Goal: Information Seeking & Learning: Learn about a topic

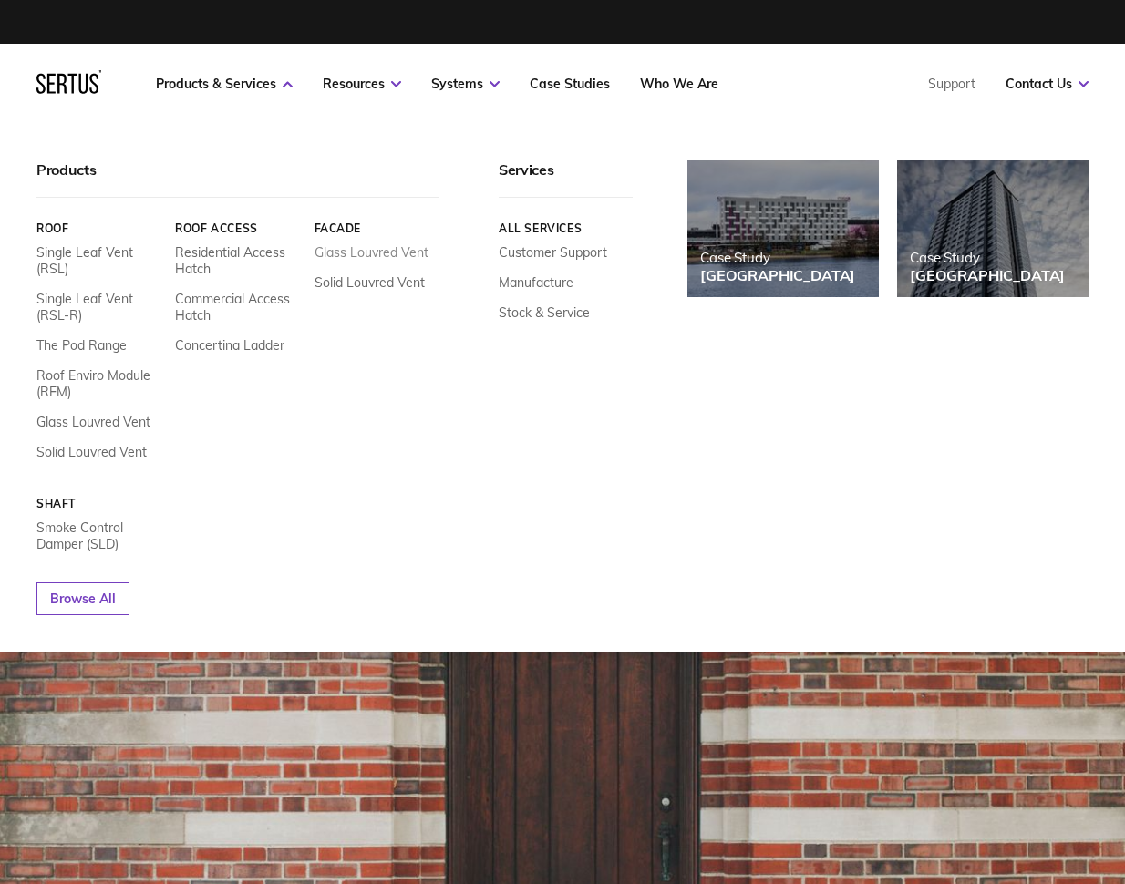
click at [384, 248] on link "Glass Louvred Vent" at bounding box center [371, 252] width 114 height 16
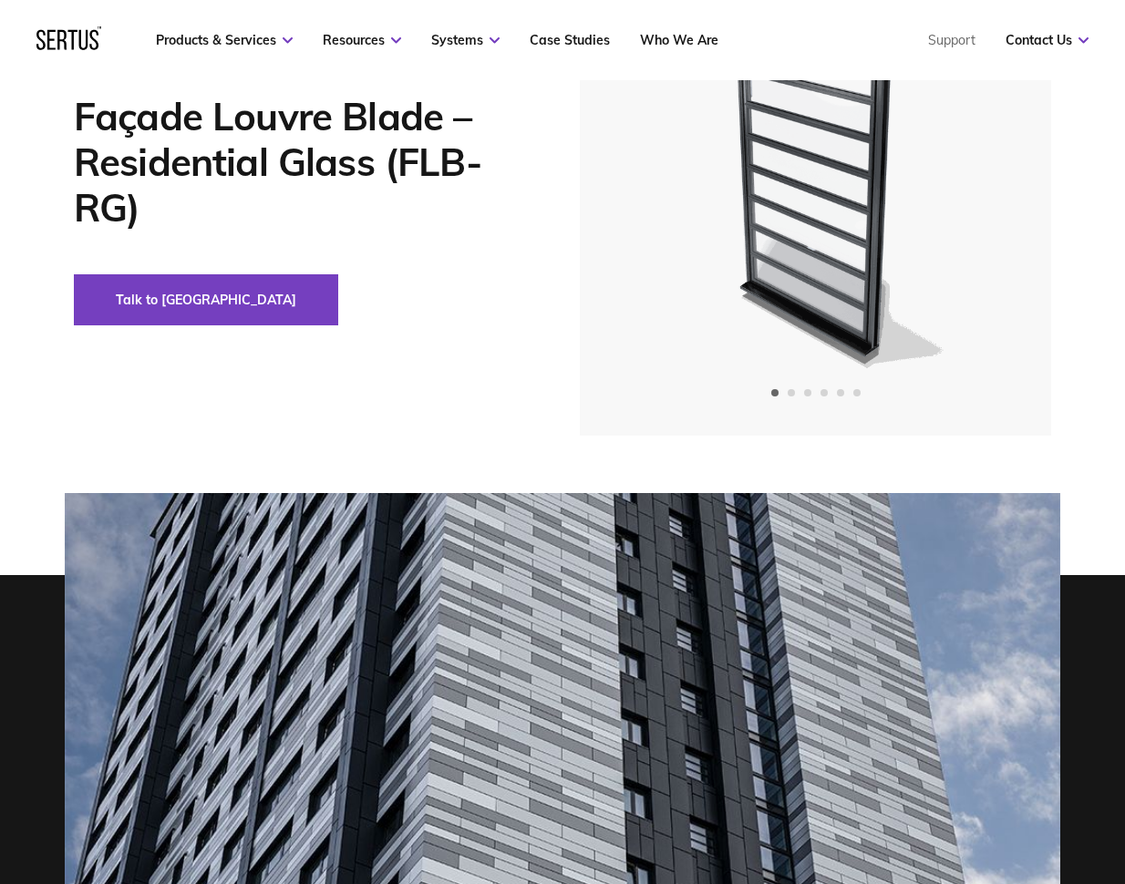
scroll to position [200, 0]
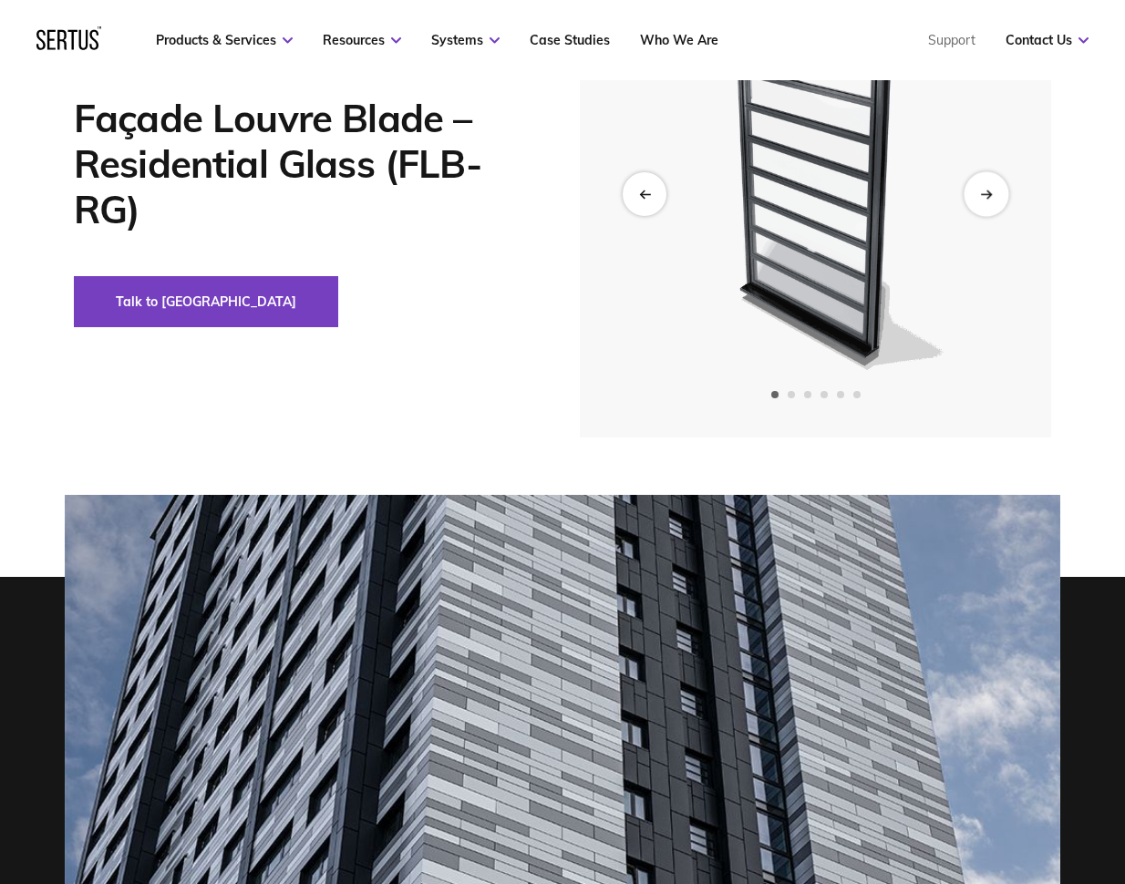
click at [983, 191] on icon "Next slide" at bounding box center [986, 194] width 12 height 10
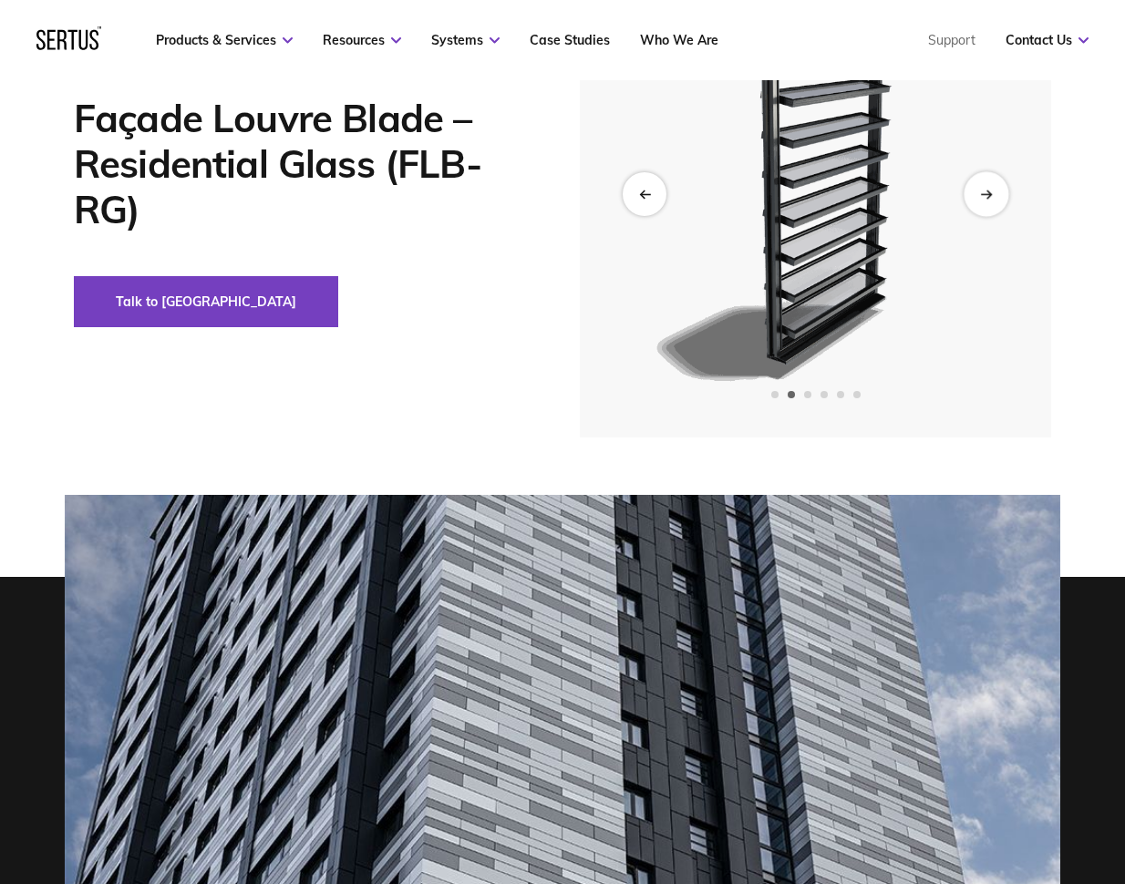
click at [983, 191] on icon "Next slide" at bounding box center [986, 194] width 12 height 10
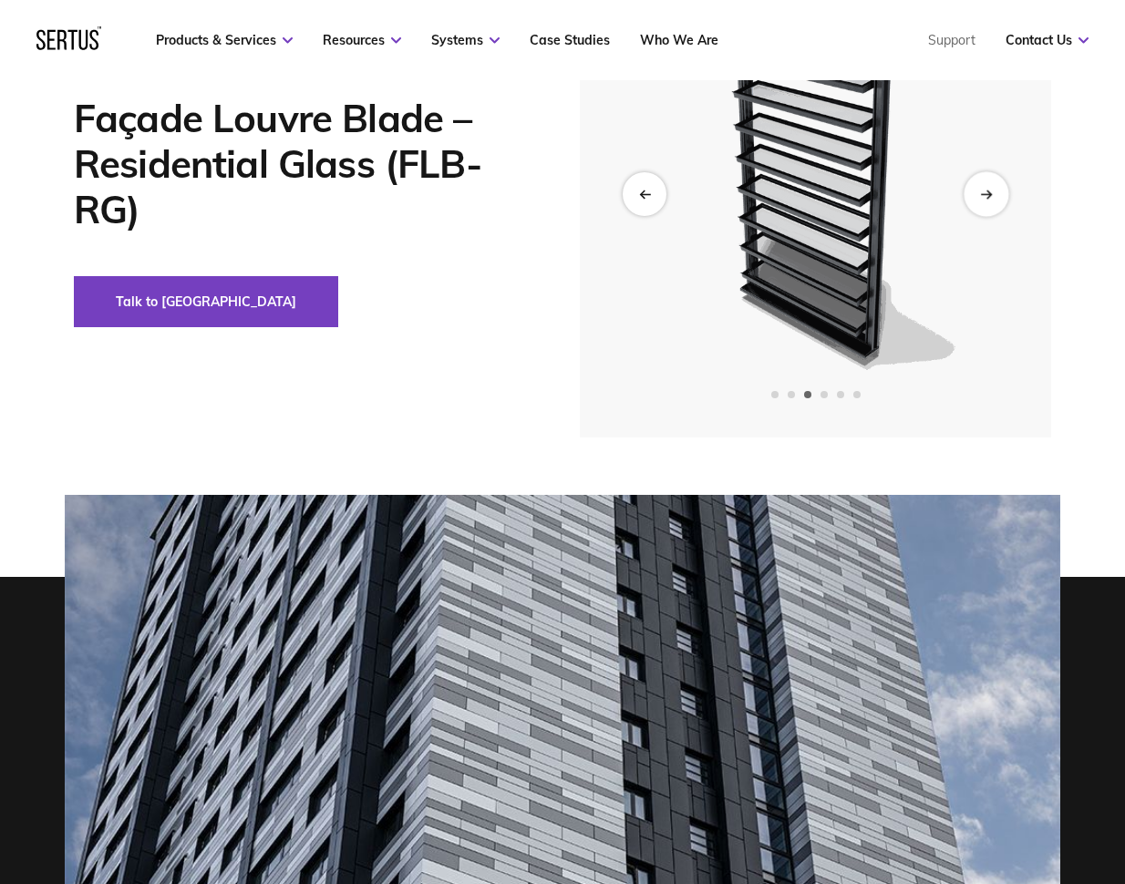
click at [983, 191] on icon "Next slide" at bounding box center [986, 194] width 12 height 10
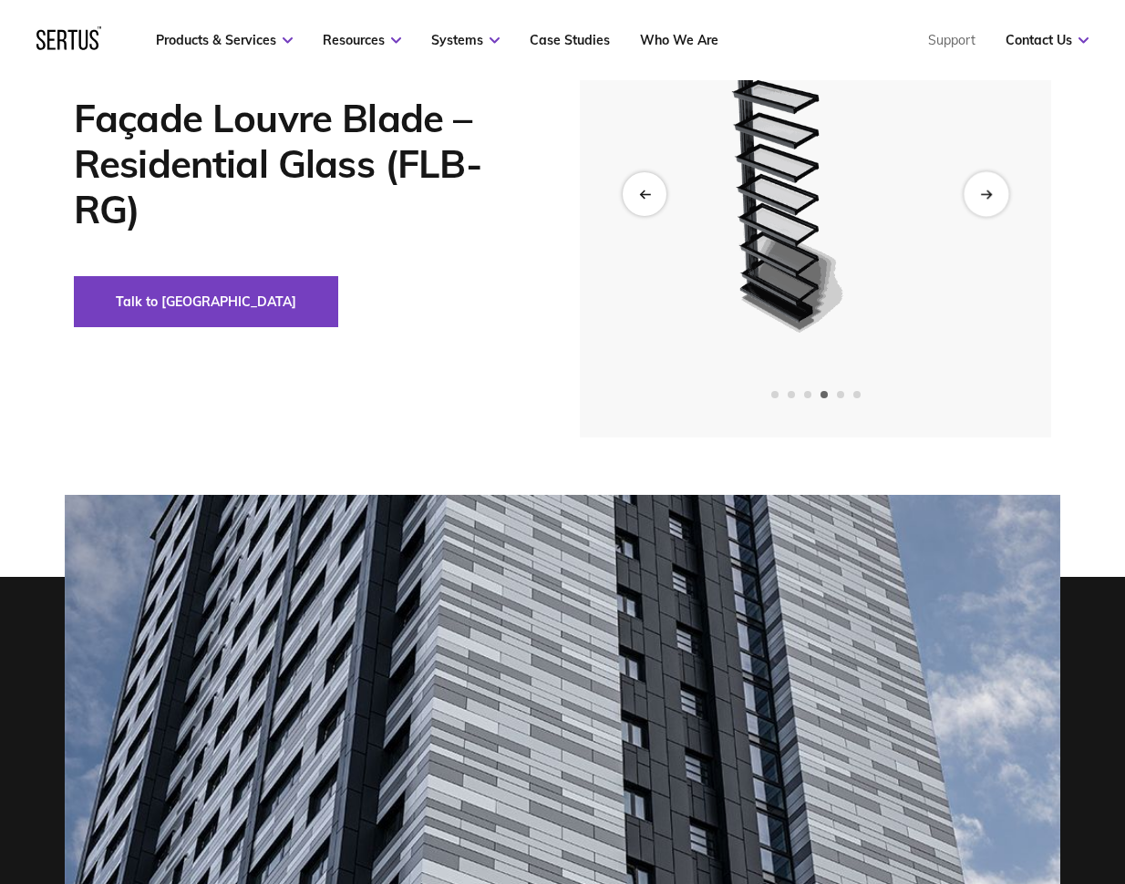
click at [983, 191] on icon "Next slide" at bounding box center [986, 194] width 12 height 10
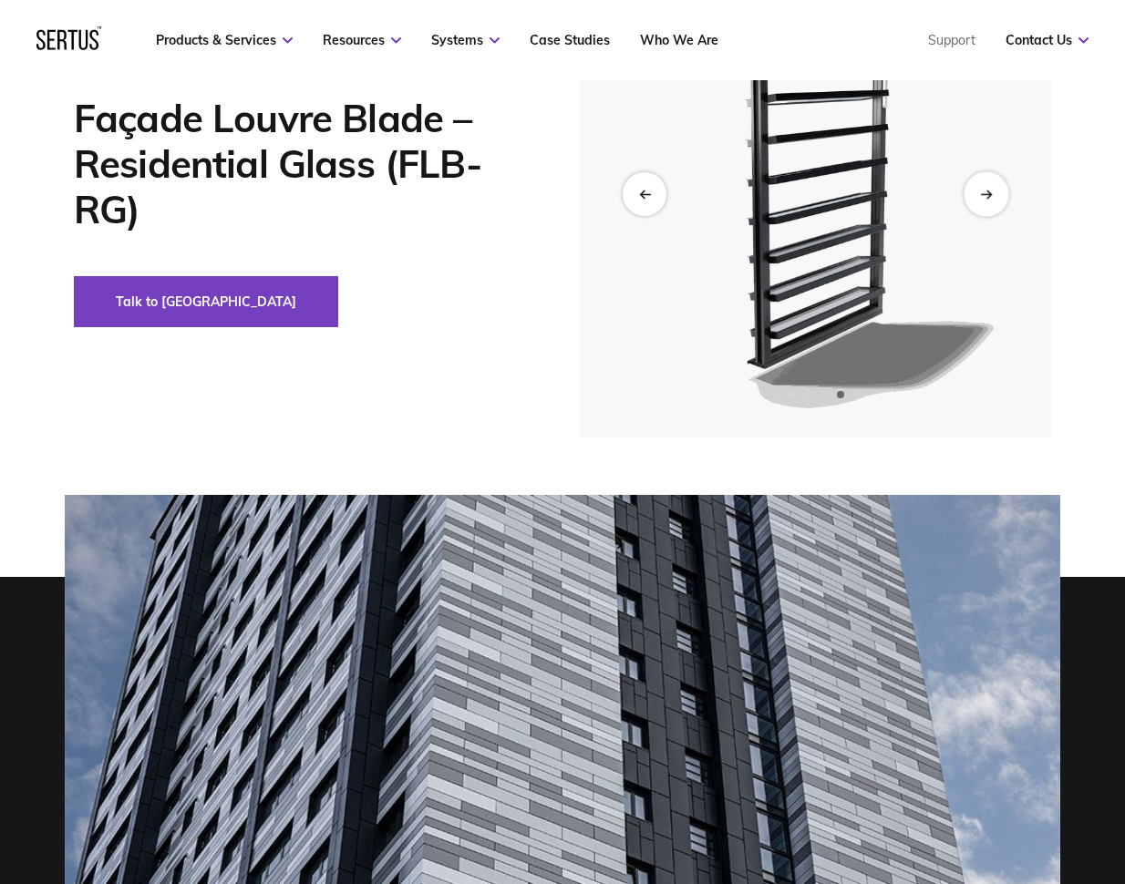
click at [983, 191] on icon "Next slide" at bounding box center [986, 194] width 12 height 10
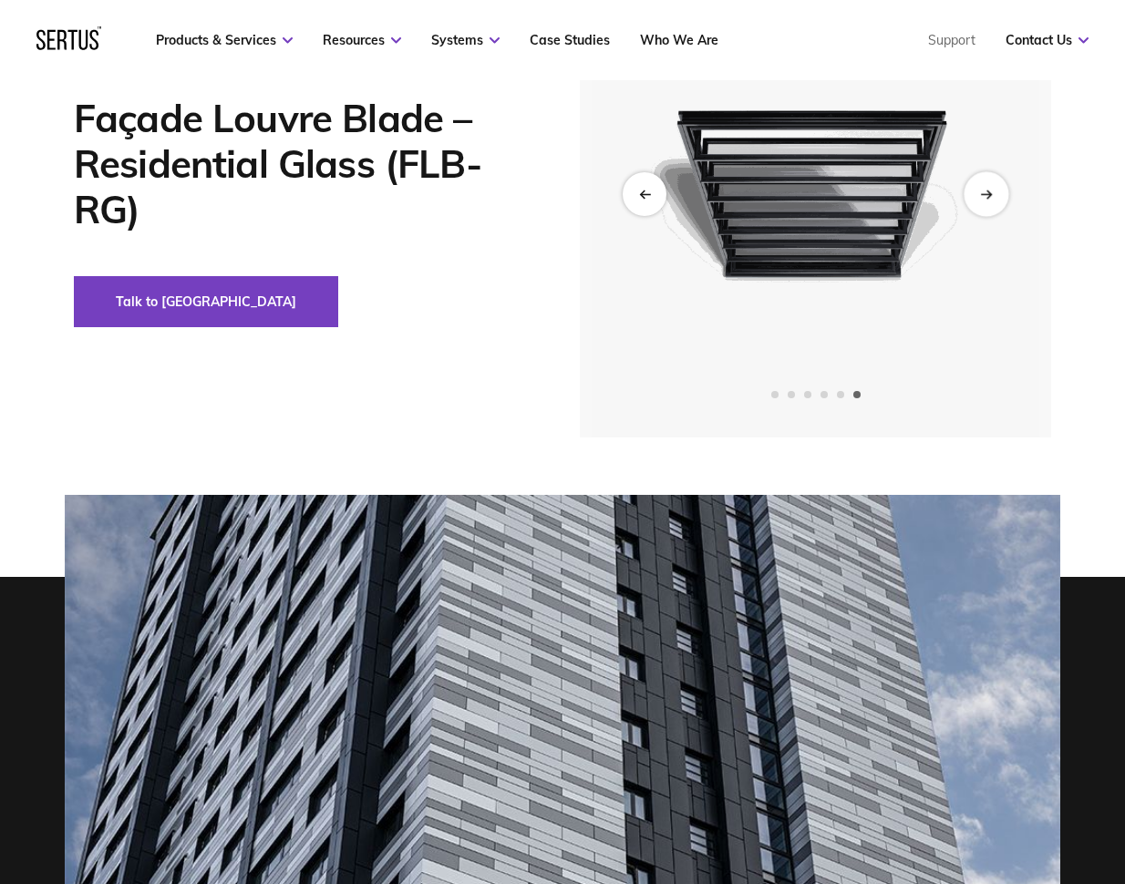
click at [983, 191] on icon "Next slide" at bounding box center [986, 194] width 12 height 10
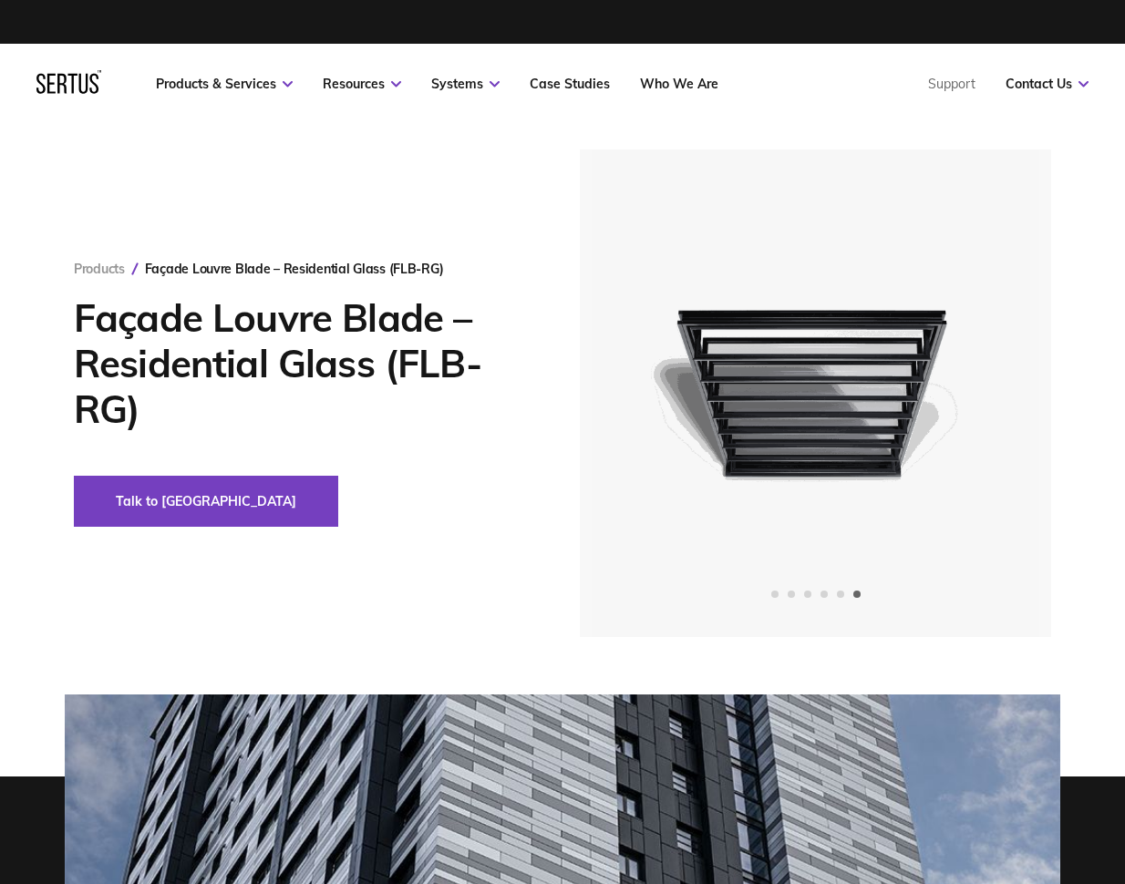
scroll to position [0, 0]
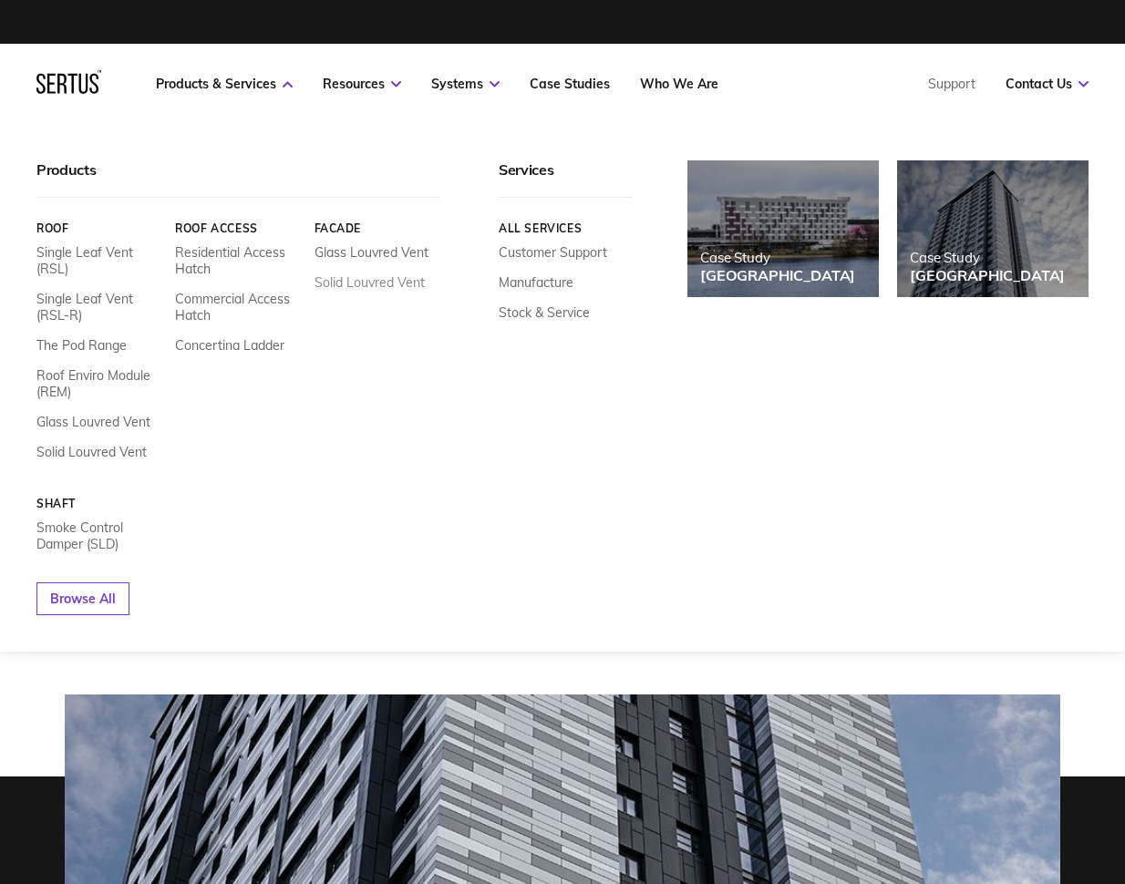
click at [366, 281] on link "Solid Louvred Vent" at bounding box center [369, 282] width 110 height 16
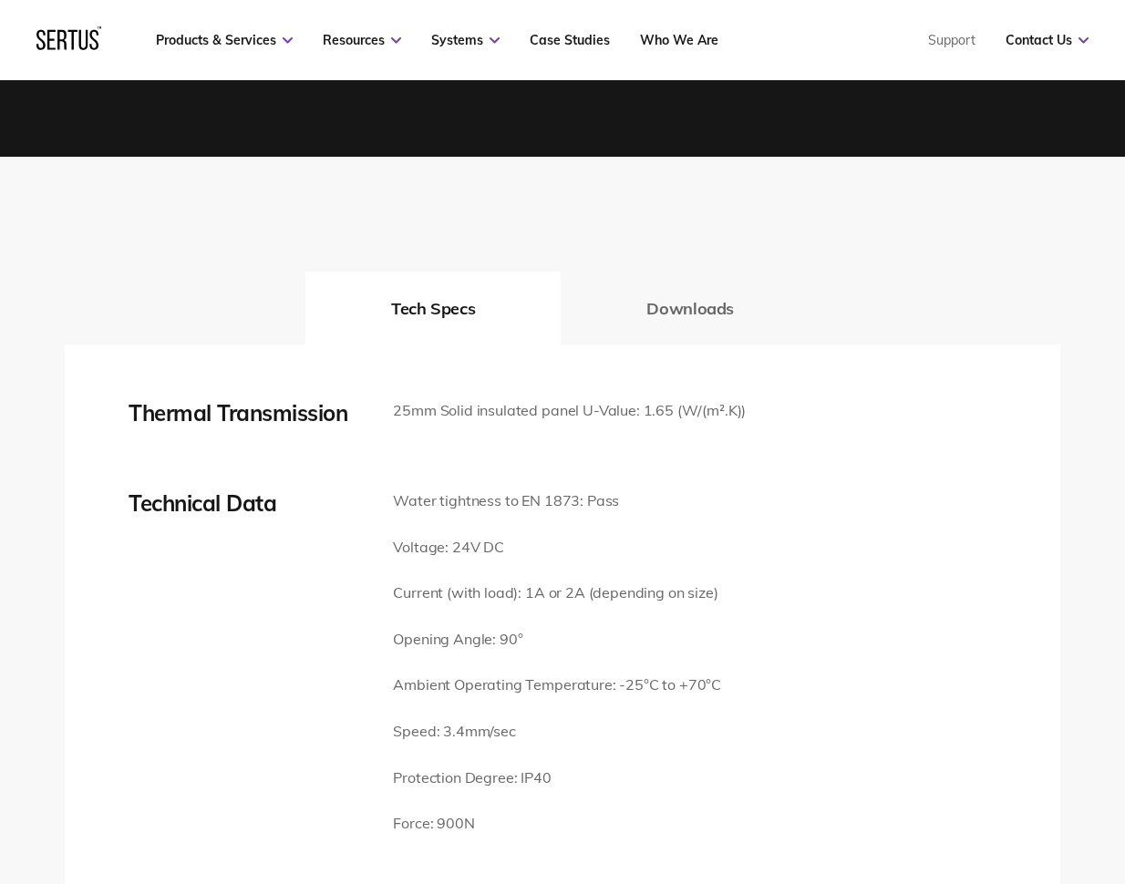
scroll to position [2334, 0]
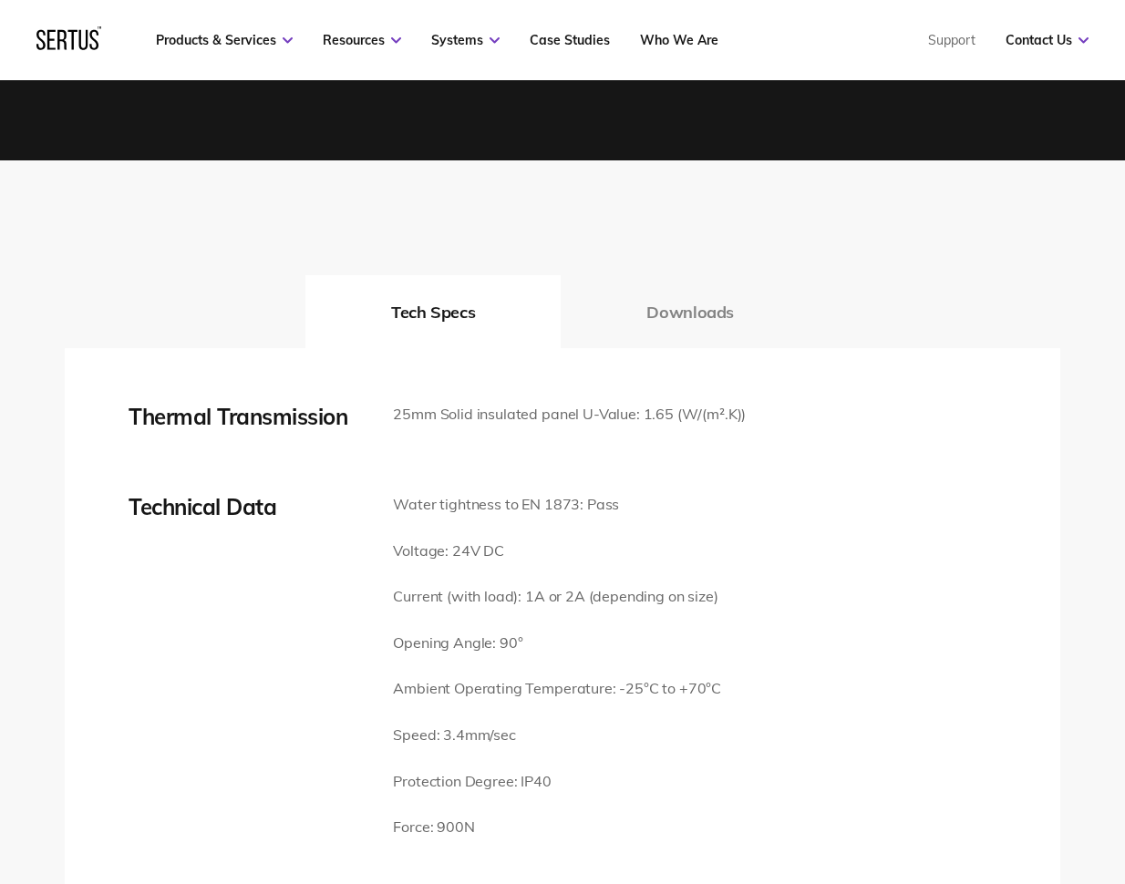
click at [692, 275] on button "Downloads" at bounding box center [690, 311] width 259 height 73
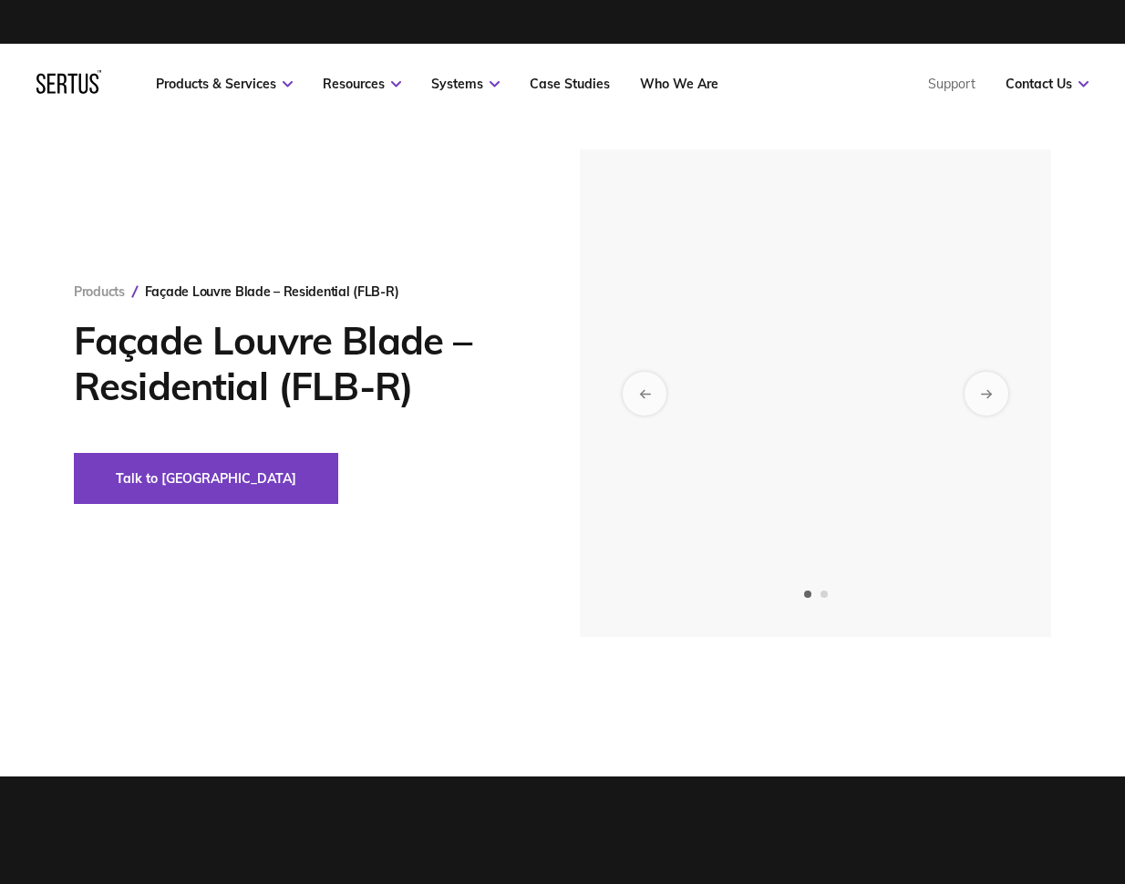
scroll to position [0, 0]
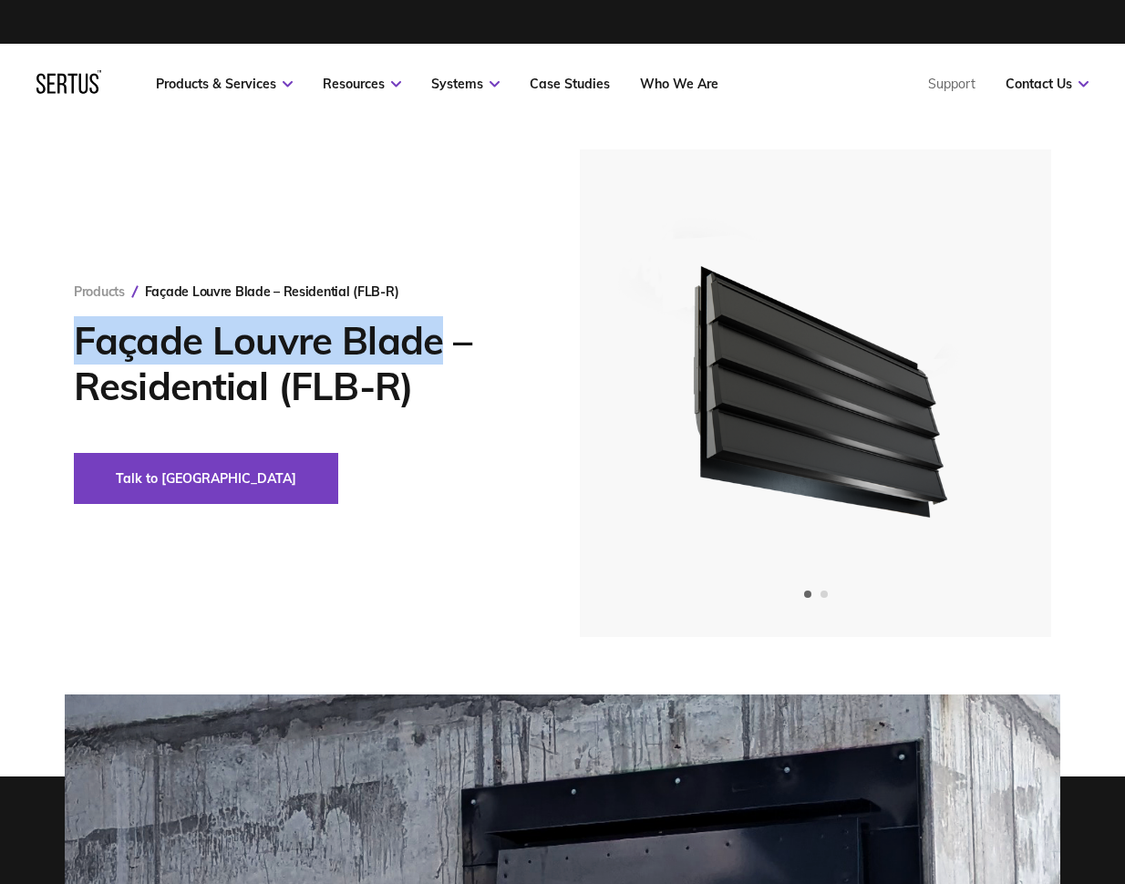
drag, startPoint x: 72, startPoint y: 337, endPoint x: 445, endPoint y: 319, distance: 373.3
click at [445, 319] on div "Products Façade Louvre Blade – Residential (FLB-R) Façade Louvre Blade – Reside…" at bounding box center [562, 393] width 1068 height 488
click at [283, 80] on link "Products & Services" at bounding box center [224, 84] width 137 height 16
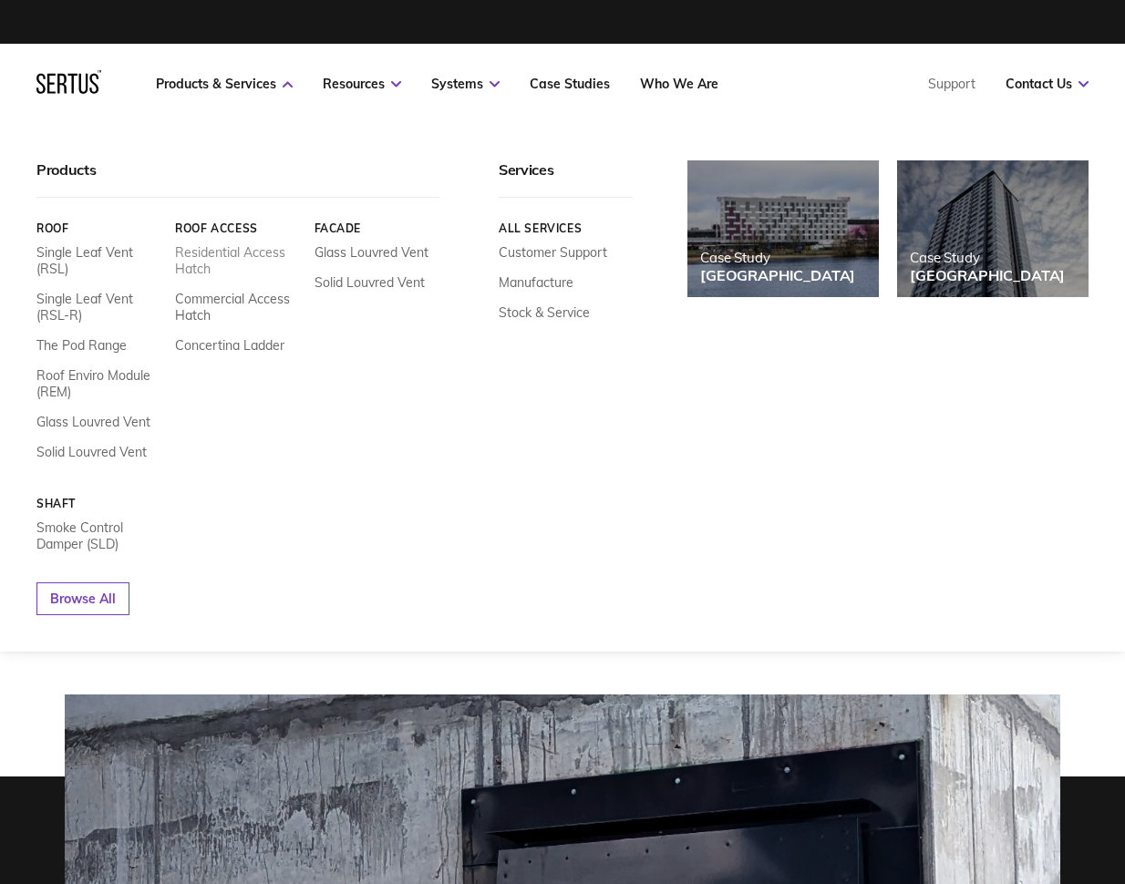
click at [217, 252] on link "Residential Access Hatch" at bounding box center [237, 260] width 125 height 33
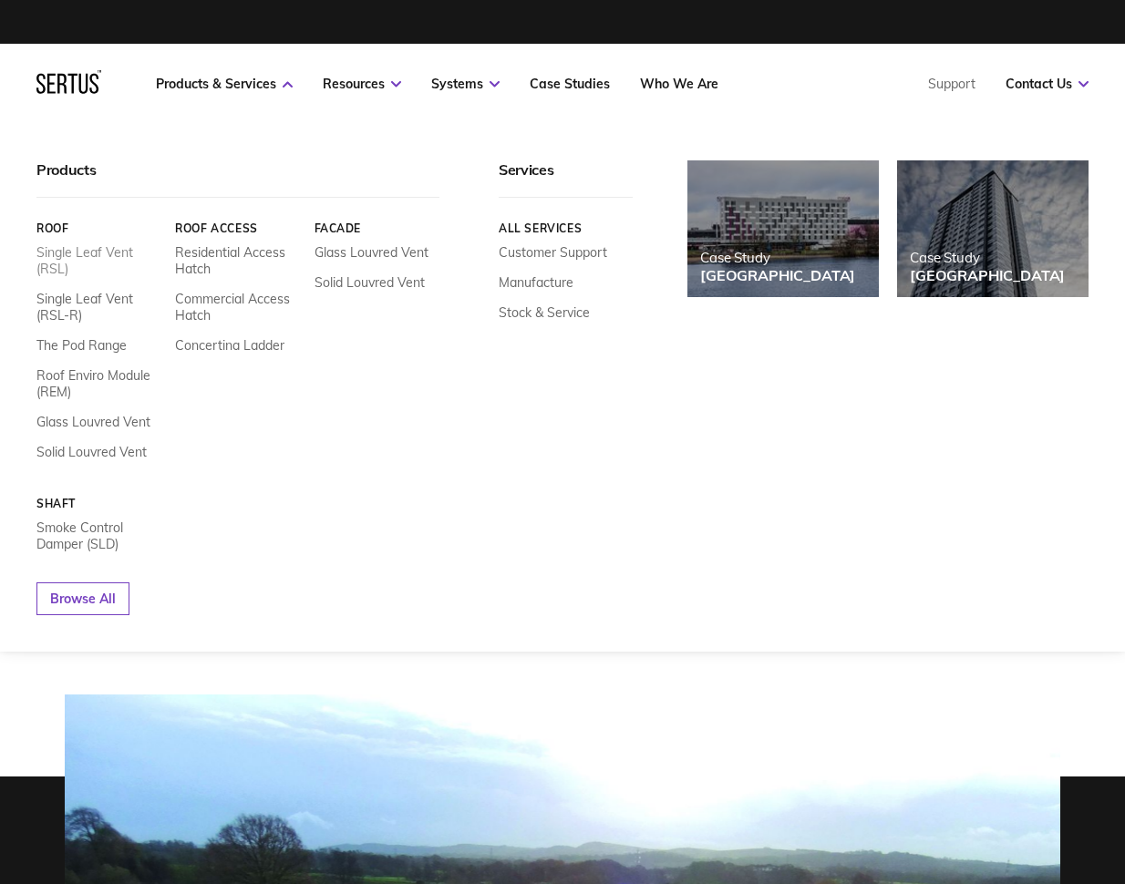
click at [66, 254] on link "Single Leaf Vent (RSL)" at bounding box center [98, 260] width 125 height 33
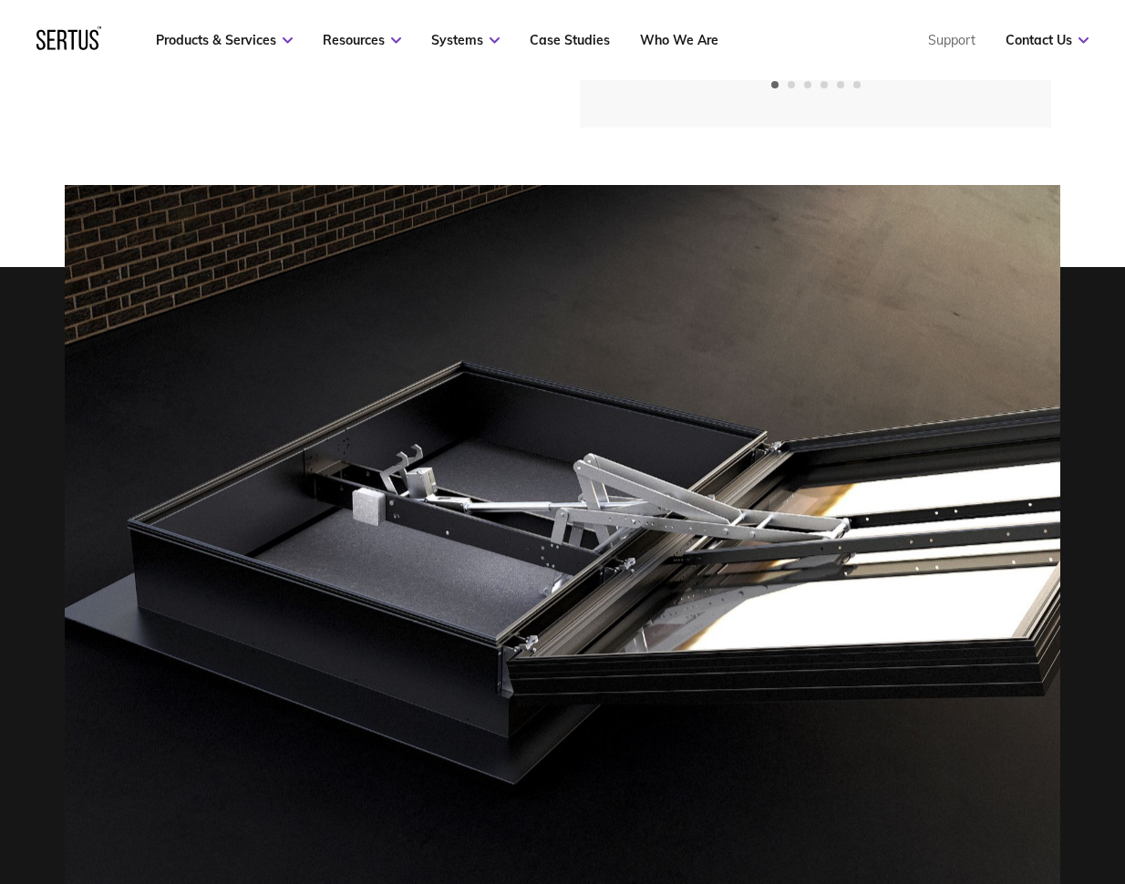
scroll to position [547, 0]
